Goal: Task Accomplishment & Management: Manage account settings

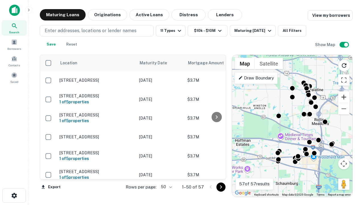
click at [344, 97] on button "Zoom in" at bounding box center [343, 96] width 11 height 11
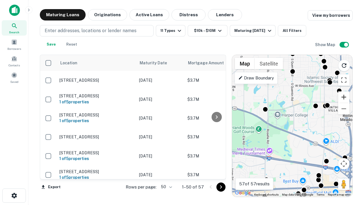
click at [344, 97] on button "Zoom in" at bounding box center [343, 96] width 11 height 11
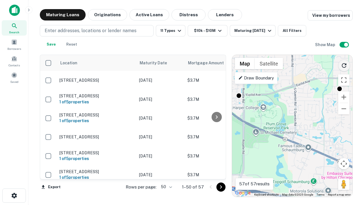
click at [344, 64] on icon "Reload search area" at bounding box center [344, 65] width 7 height 7
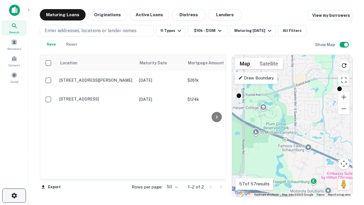
click at [14, 195] on icon "button" at bounding box center [14, 195] width 7 height 7
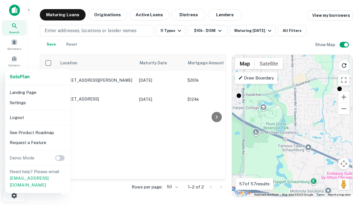
click at [38, 117] on li "Logout" at bounding box center [37, 117] width 61 height 10
